Goal: Information Seeking & Learning: Find specific page/section

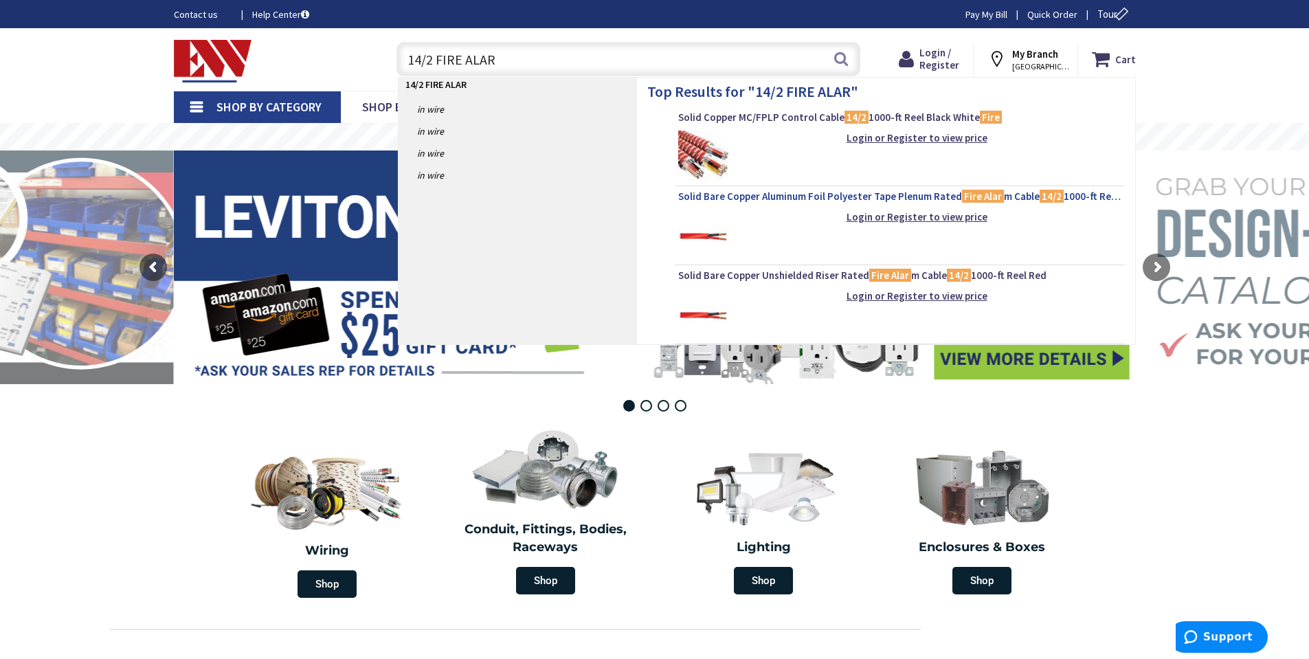
type input "14/2 FIRE ALAR"
click at [815, 201] on span "Solid Bare Copper Aluminum Foil Polyester Tape Plenum Rated Fire Alar m Cable 1…" at bounding box center [899, 197] width 443 height 14
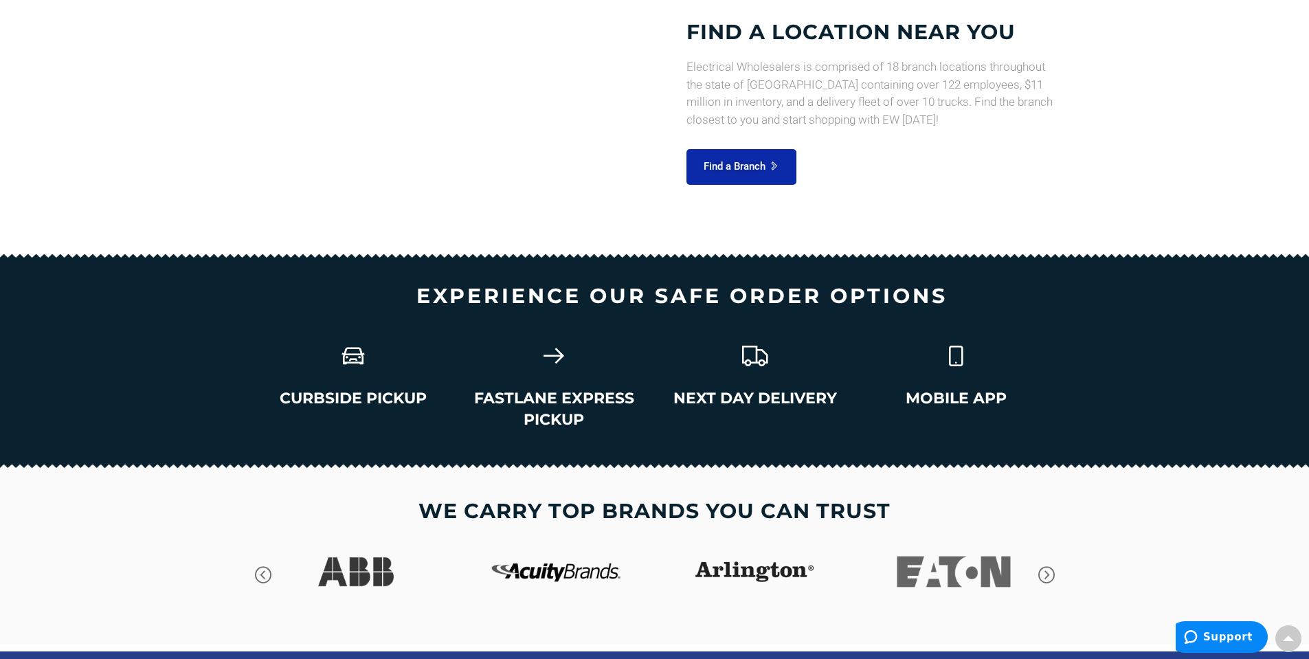
scroll to position [1861, 0]
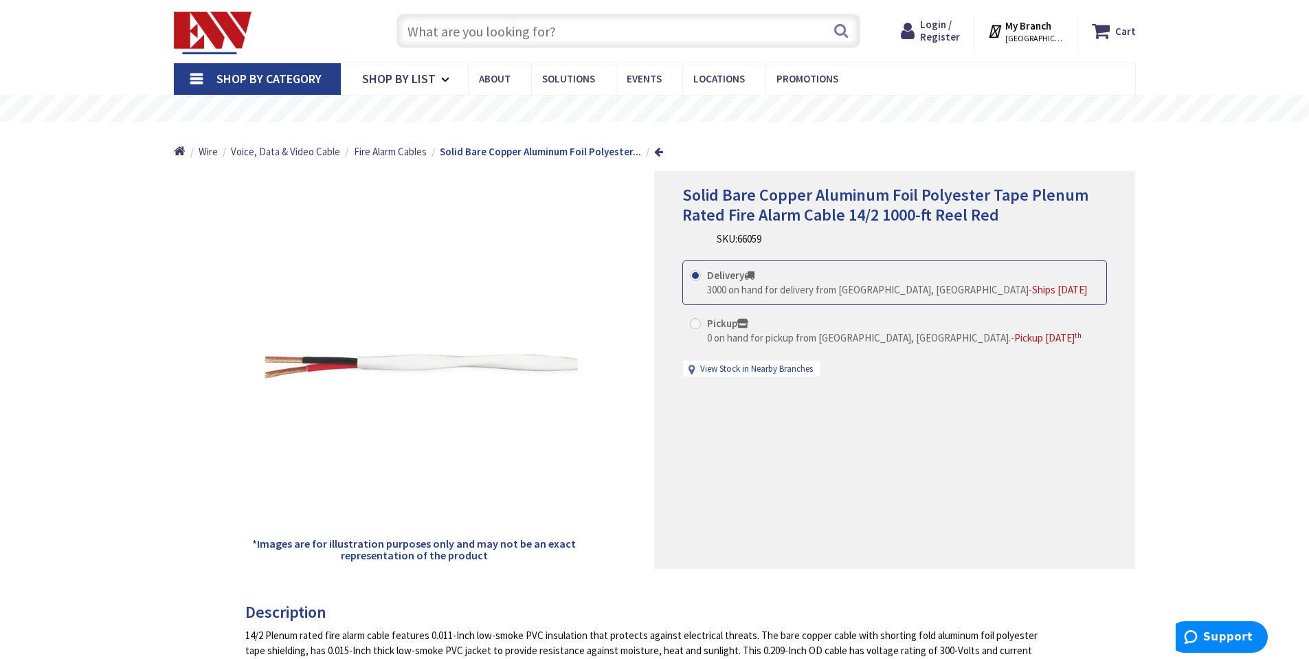
click at [624, 28] on input "text" at bounding box center [628, 31] width 464 height 34
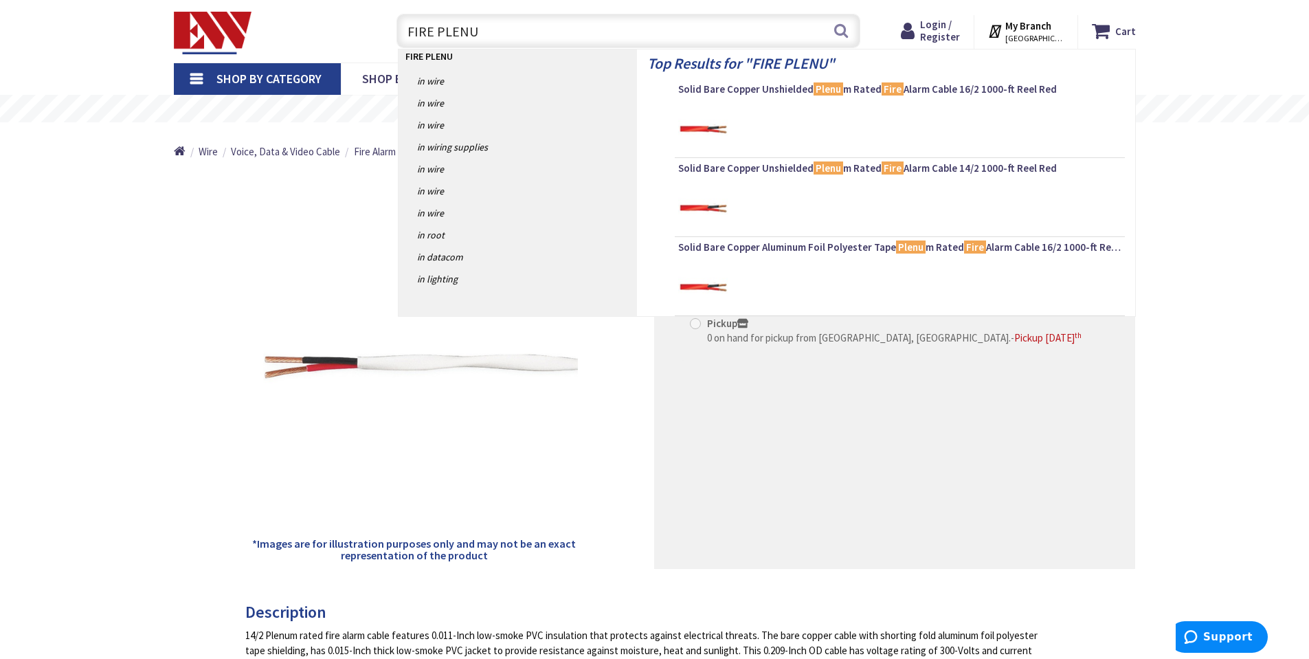
type input "FIRE PLENUM"
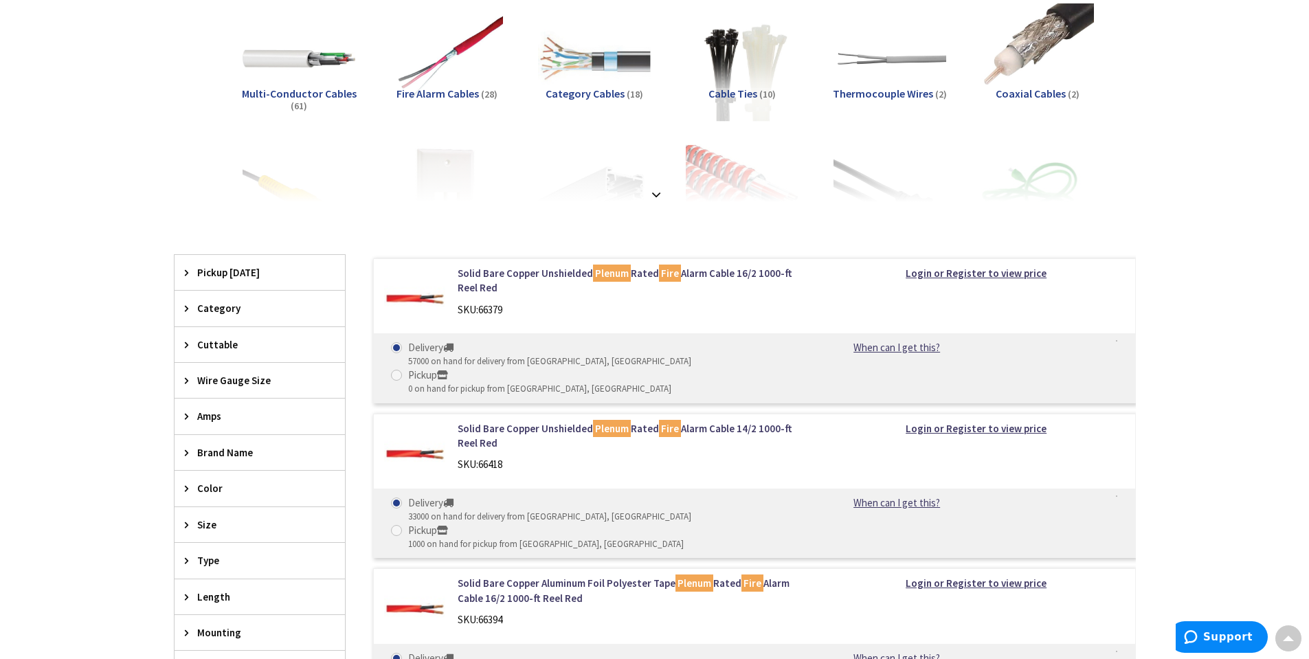
scroll to position [412, 0]
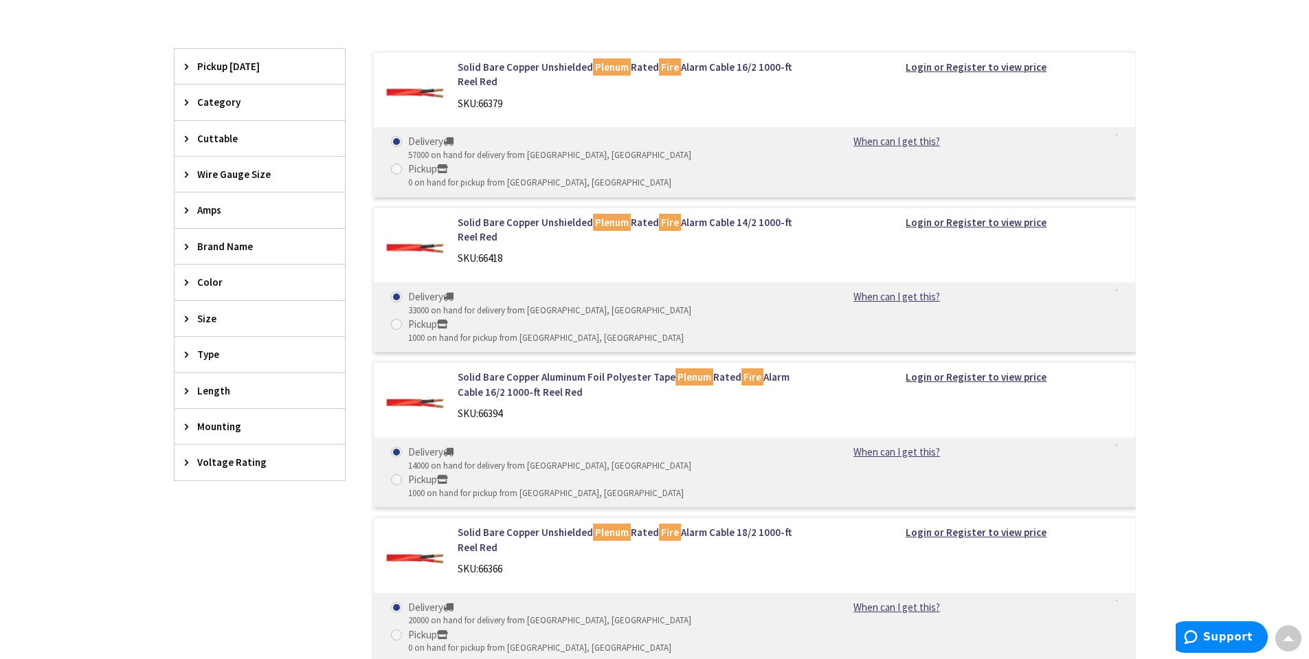
click at [196, 65] on div "Pickup Today" at bounding box center [259, 66] width 170 height 35
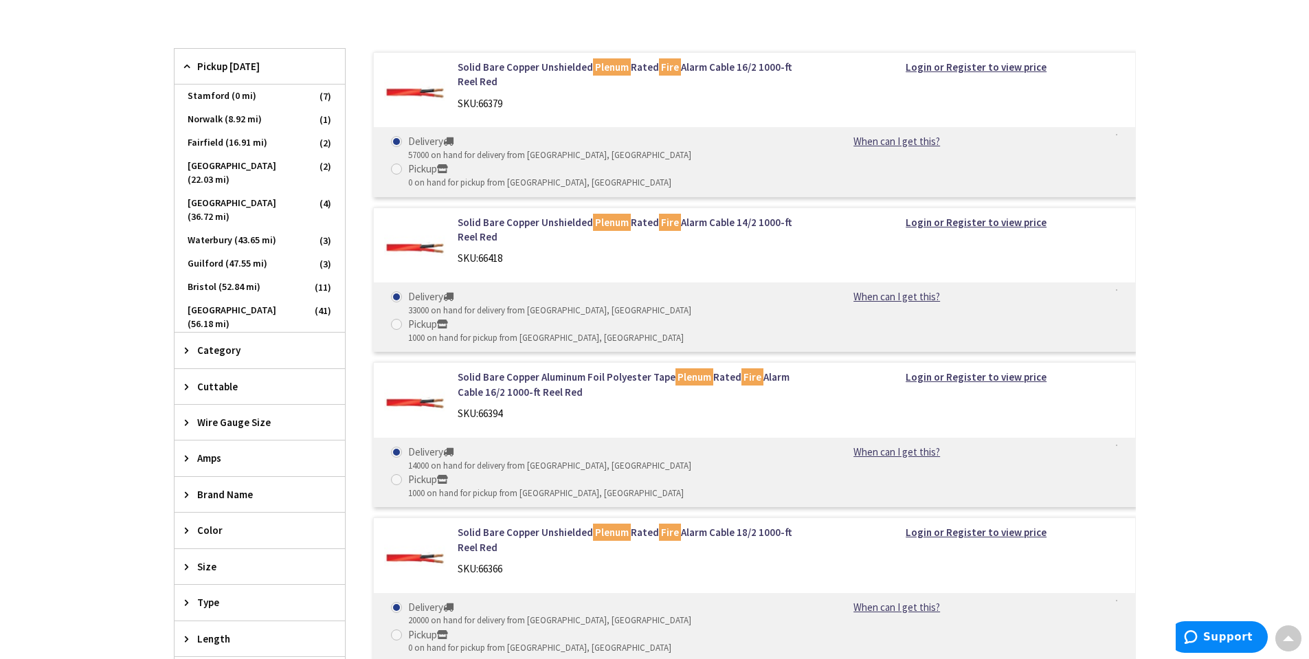
click at [196, 65] on div "Pickup Today" at bounding box center [259, 67] width 170 height 36
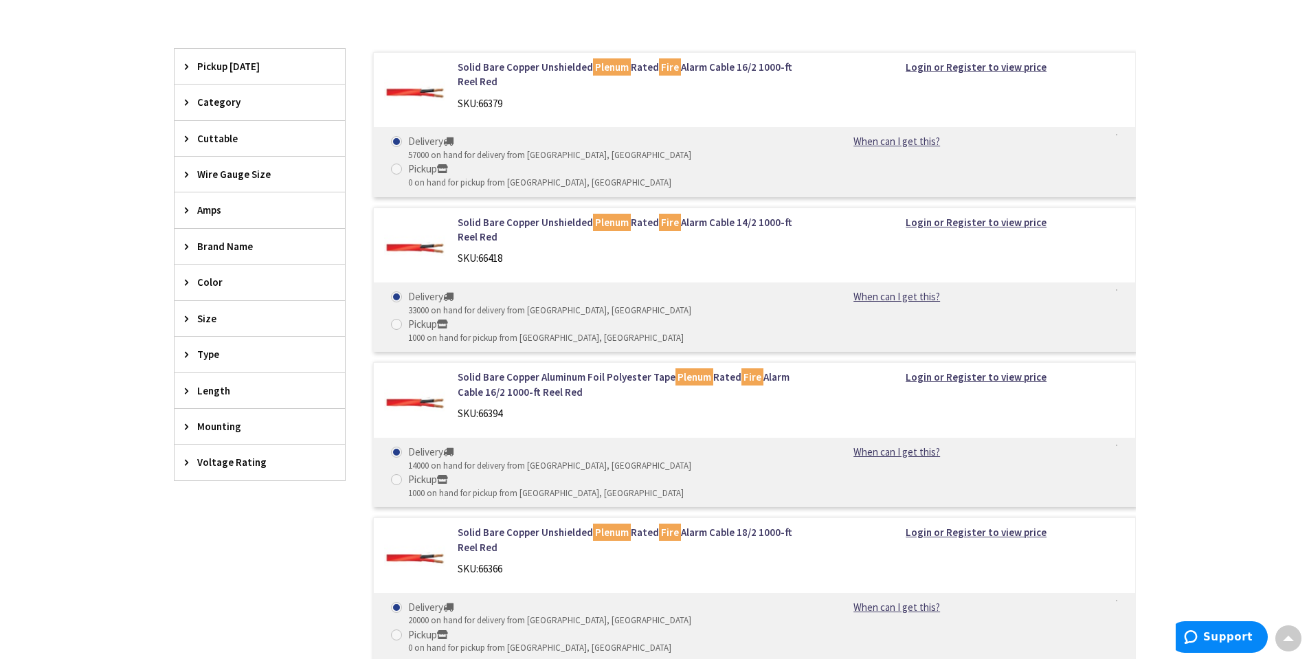
click at [189, 104] on icon at bounding box center [190, 102] width 10 height 10
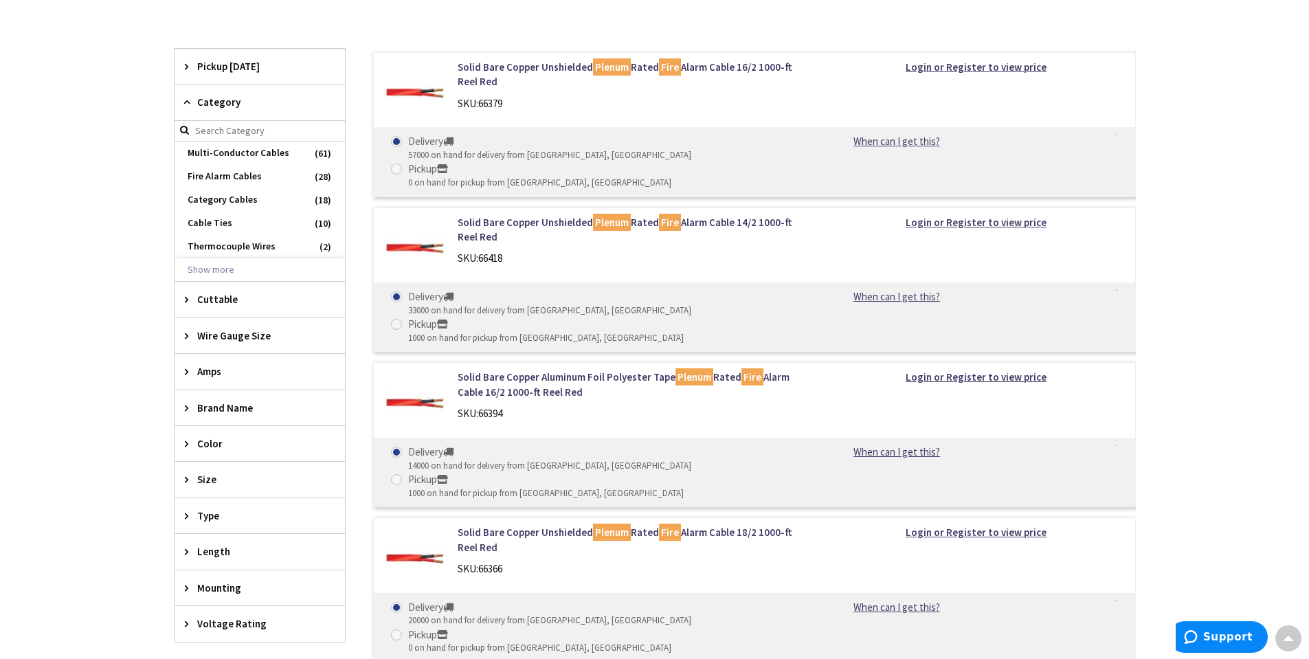
click at [189, 104] on icon at bounding box center [190, 102] width 10 height 10
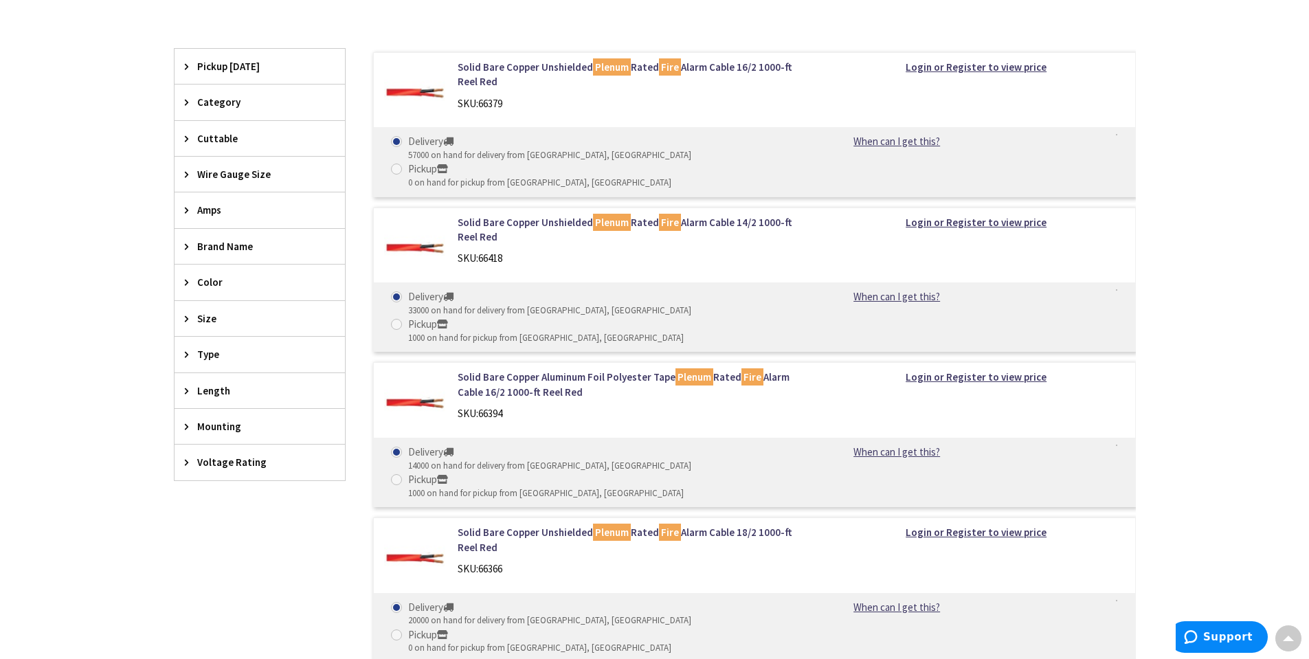
click at [187, 138] on icon at bounding box center [190, 138] width 10 height 10
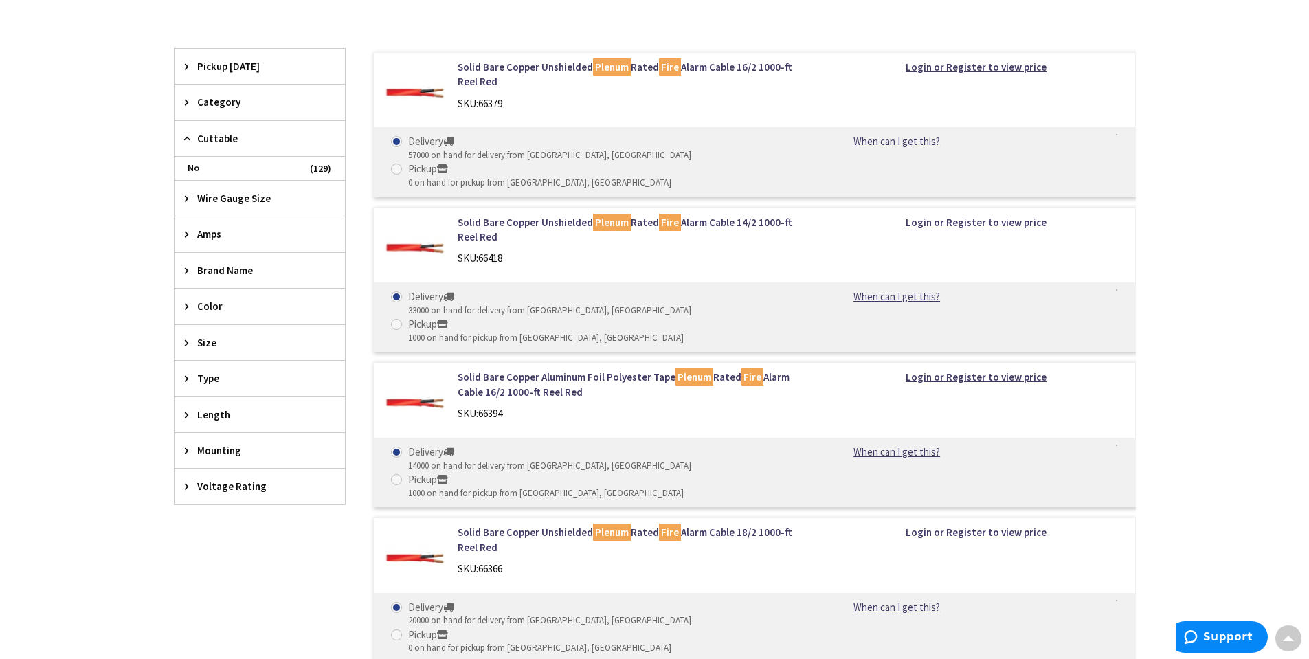
click at [187, 138] on icon at bounding box center [190, 138] width 10 height 10
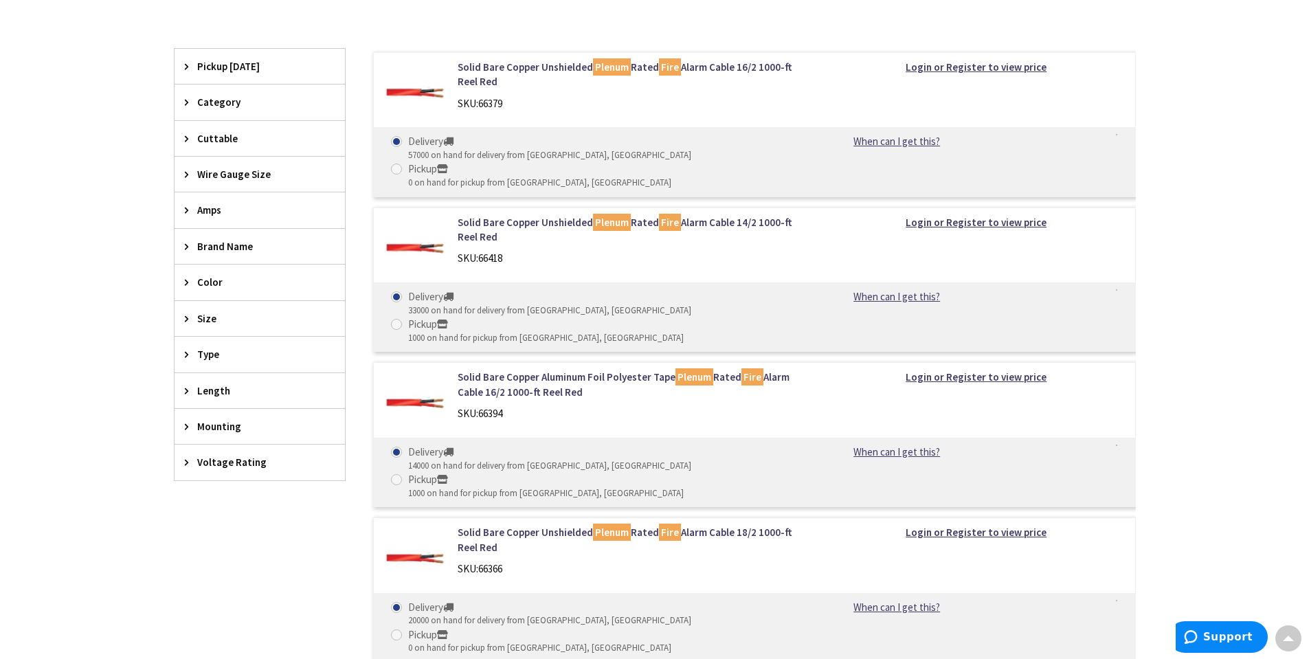
click at [186, 176] on icon at bounding box center [190, 174] width 10 height 10
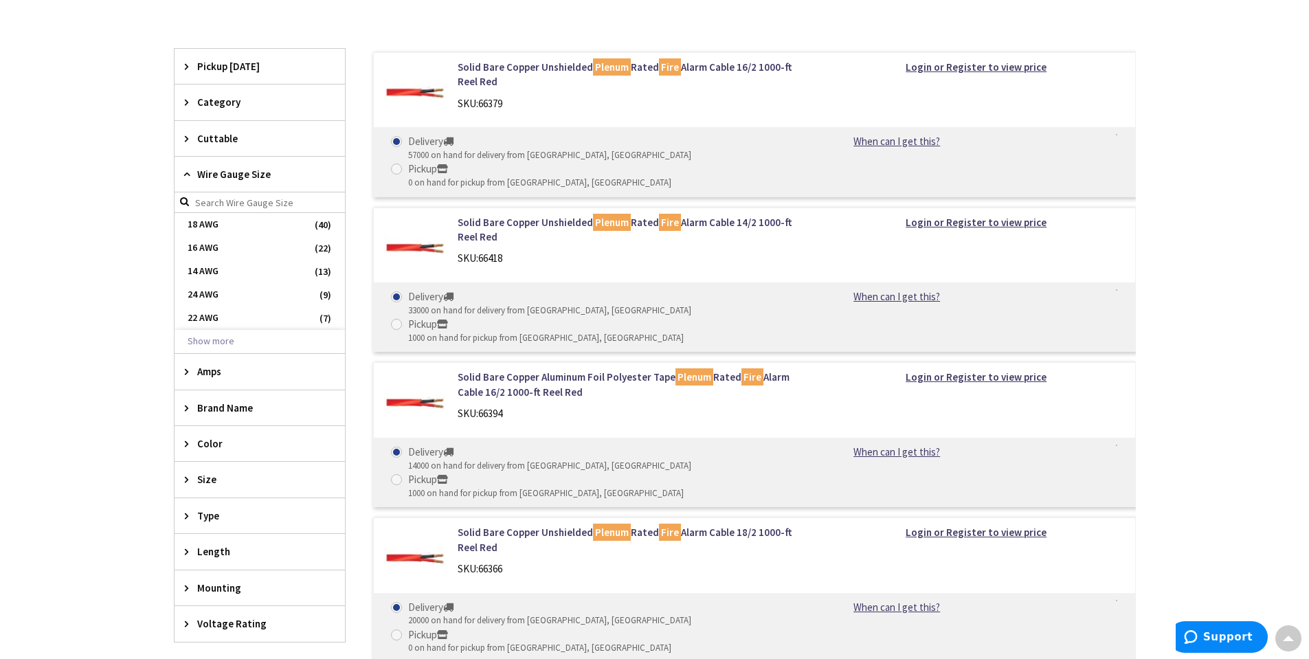
click at [186, 176] on icon at bounding box center [190, 174] width 10 height 10
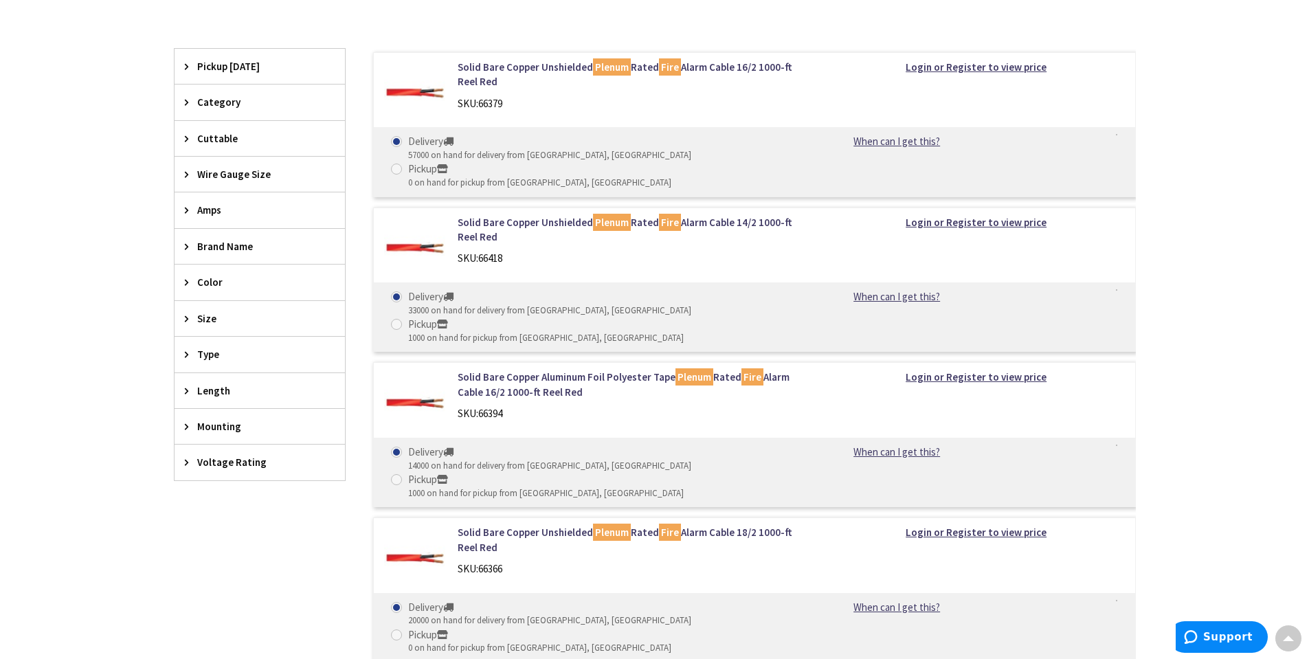
click at [188, 208] on icon at bounding box center [190, 210] width 10 height 10
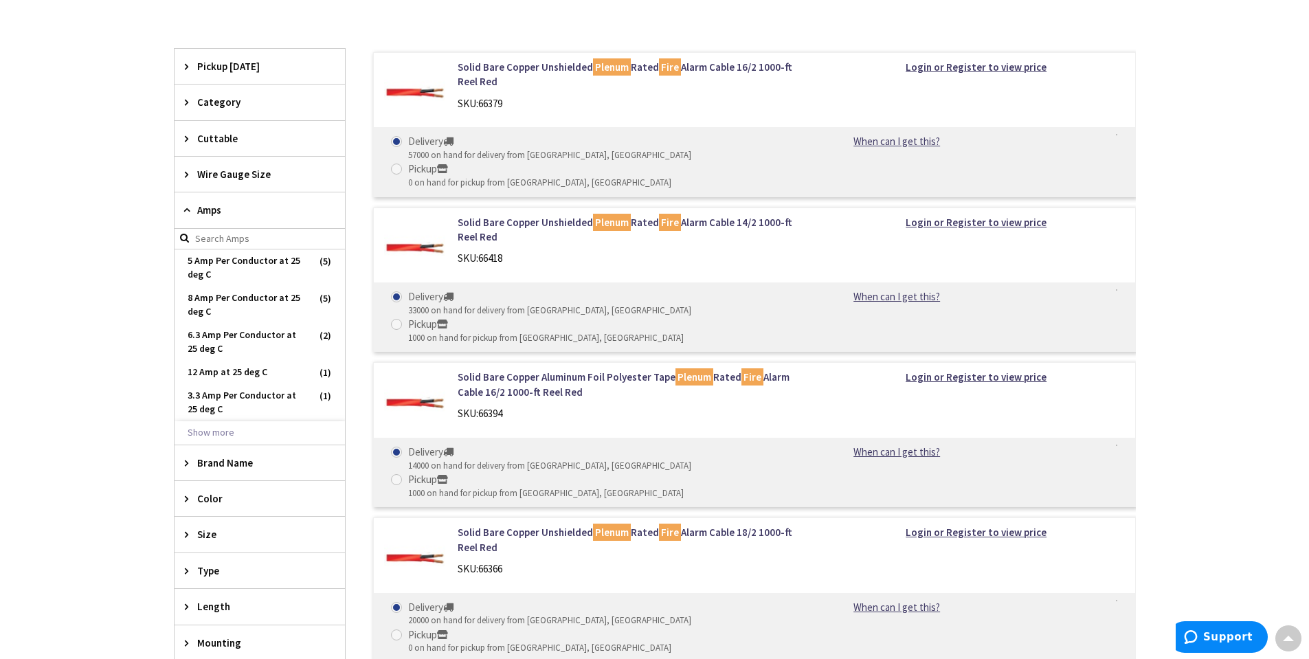
click at [188, 208] on icon at bounding box center [190, 210] width 10 height 10
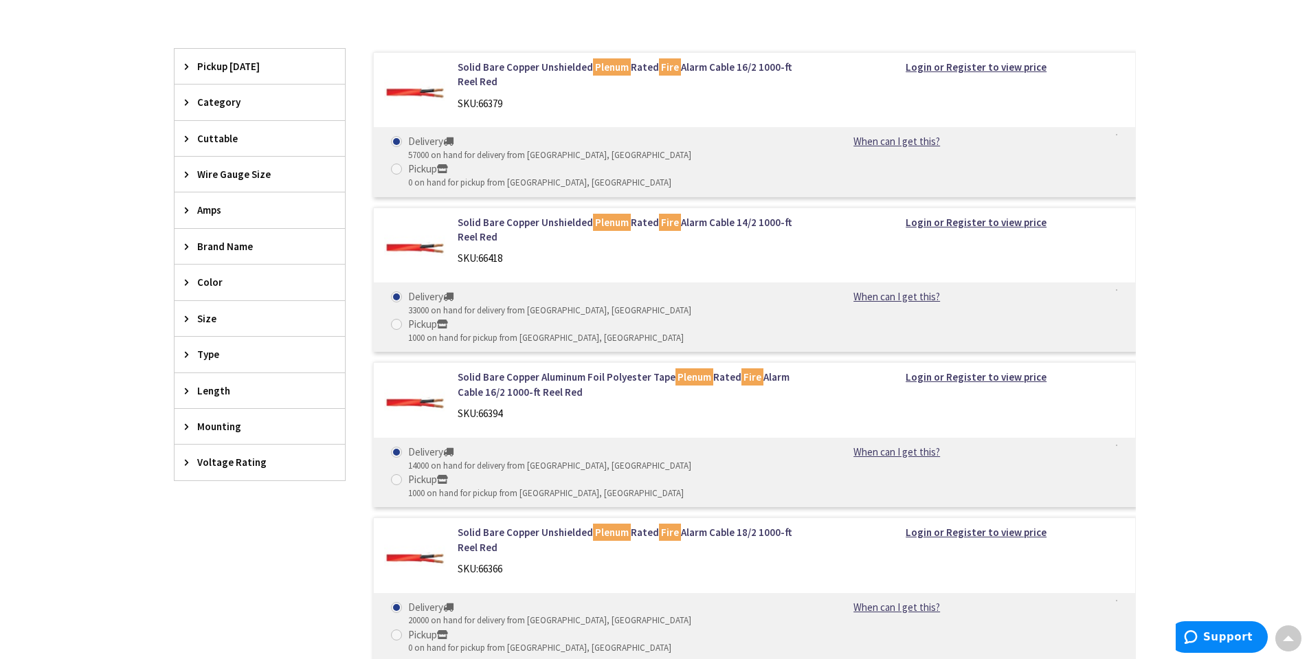
click at [192, 244] on icon at bounding box center [190, 246] width 10 height 10
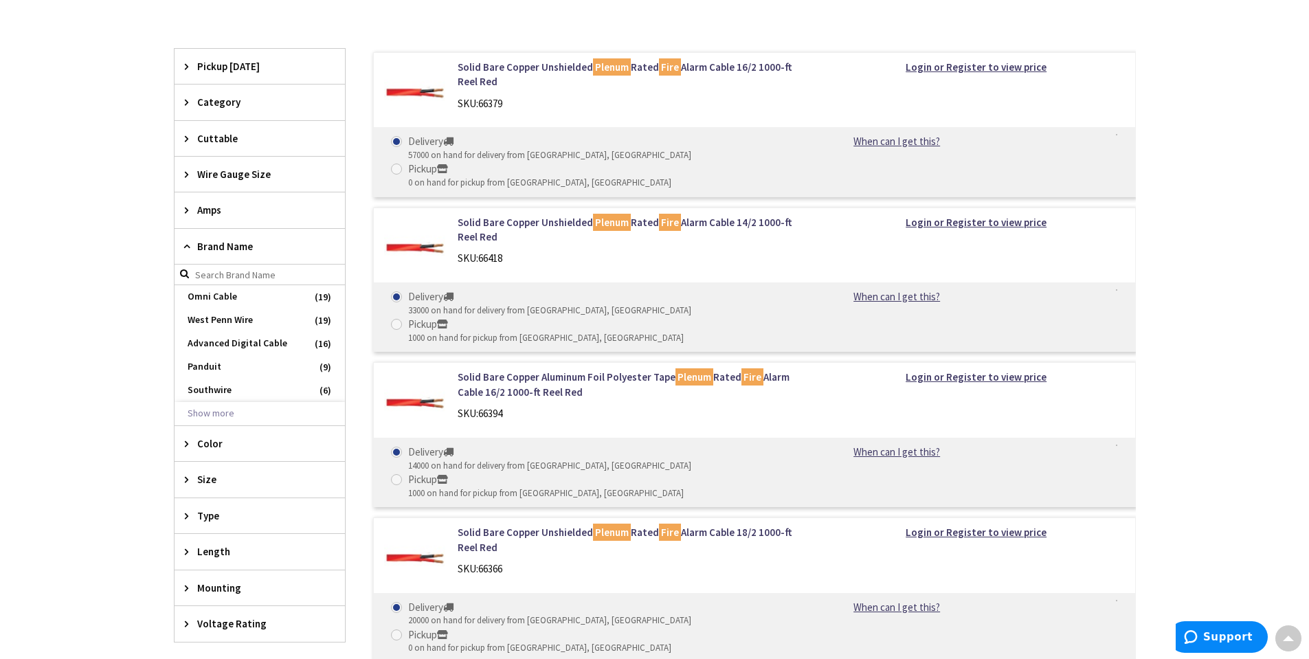
click at [192, 244] on icon at bounding box center [190, 246] width 10 height 10
